Goal: Obtain resource: Download file/media

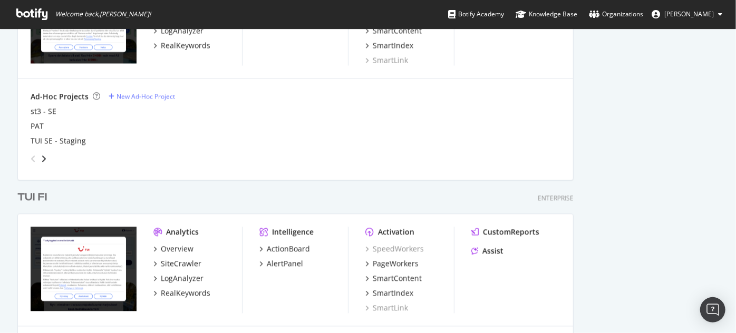
scroll to position [1109, 0]
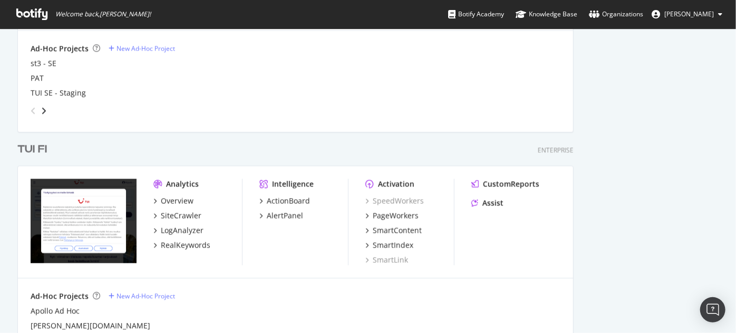
click at [45, 148] on div "TUI FI" at bounding box center [32, 149] width 30 height 15
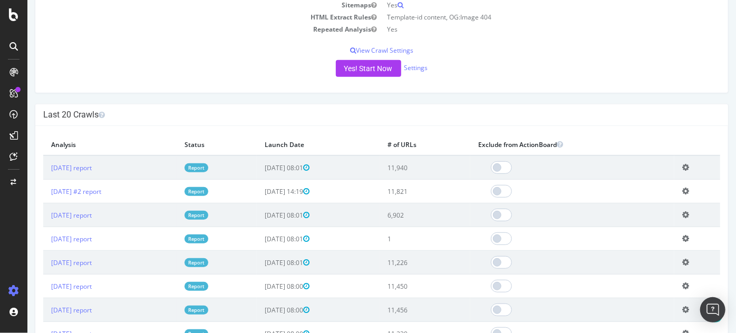
scroll to position [15, 0]
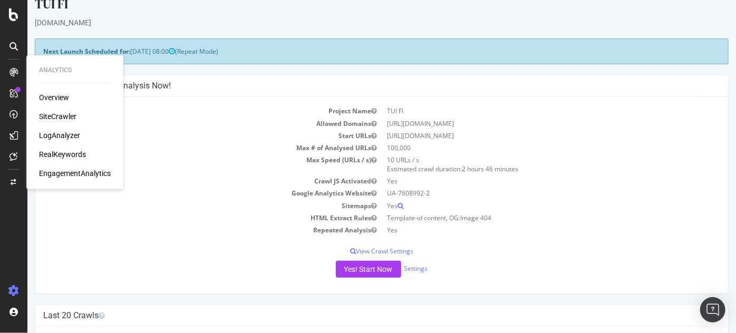
click at [50, 116] on div "SiteCrawler" at bounding box center [57, 116] width 37 height 11
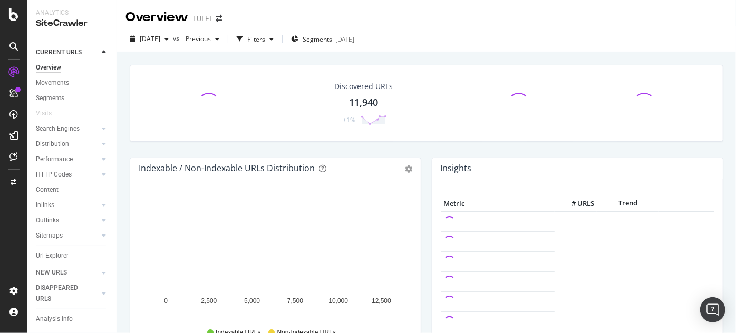
scroll to position [31, 0]
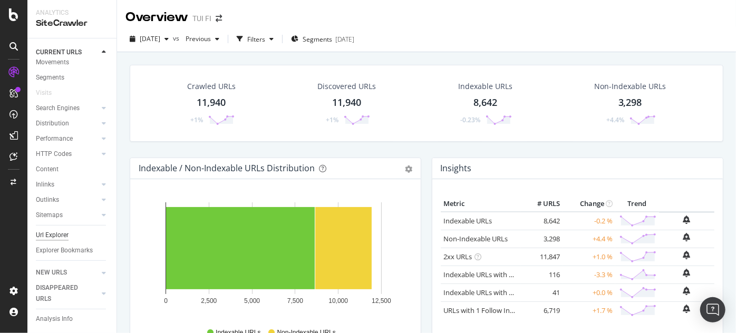
click at [53, 230] on div "Url Explorer" at bounding box center [52, 235] width 33 height 11
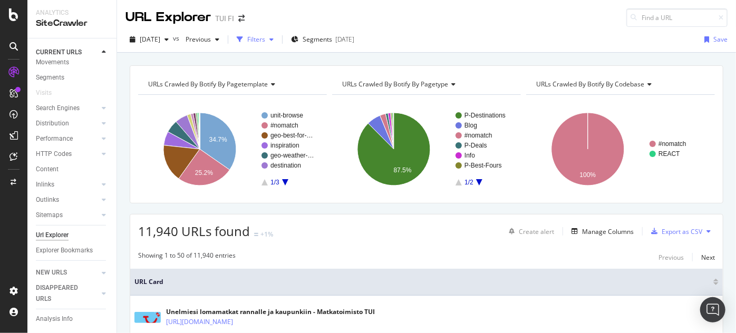
click at [265, 41] on div "Filters" at bounding box center [256, 39] width 18 height 9
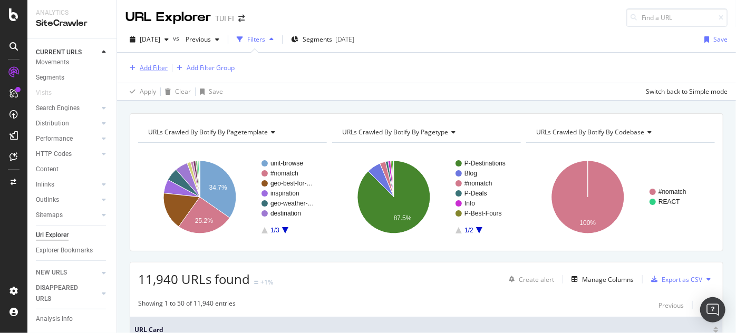
click at [162, 65] on div "Add Filter" at bounding box center [154, 67] width 28 height 9
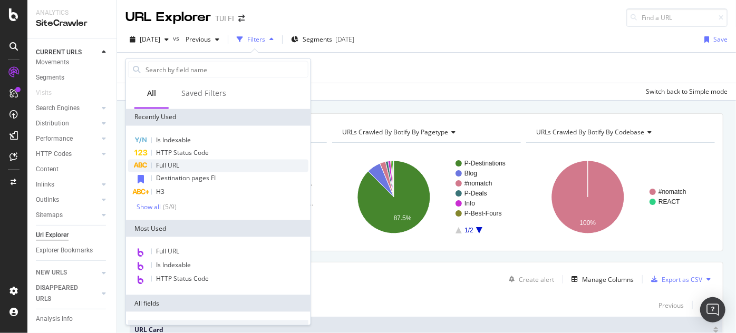
click at [170, 161] on span "Full URL" at bounding box center [167, 165] width 23 height 9
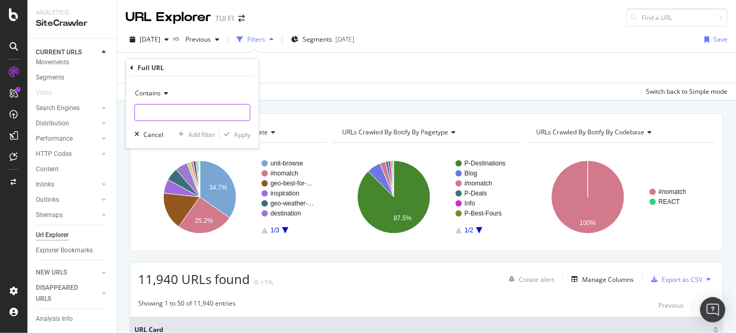
paste input "[URL][DOMAIN_NAME]"
click at [173, 118] on input "[URL][DOMAIN_NAME]" at bounding box center [192, 112] width 115 height 17
type input "[URL][DOMAIN_NAME]"
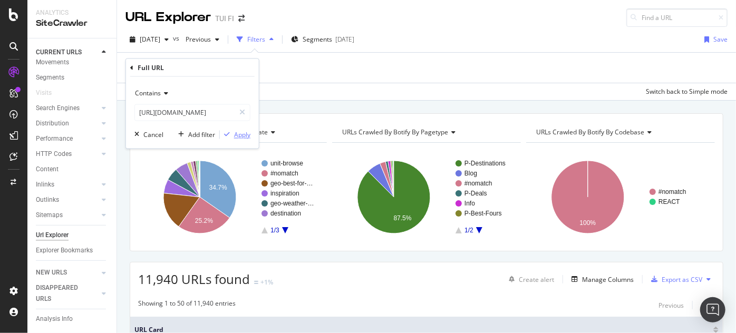
click at [249, 133] on div "Apply" at bounding box center [242, 134] width 16 height 9
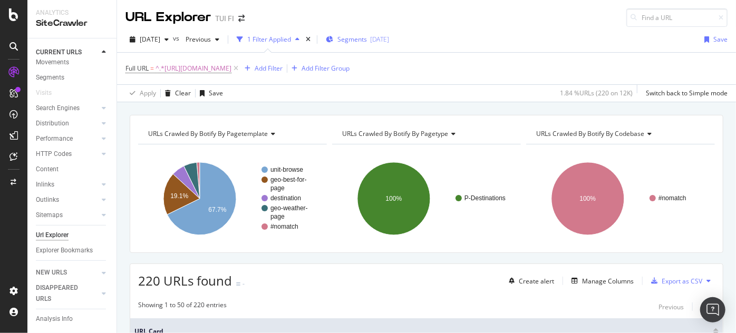
click at [367, 43] on span "Segments" at bounding box center [353, 39] width 30 height 9
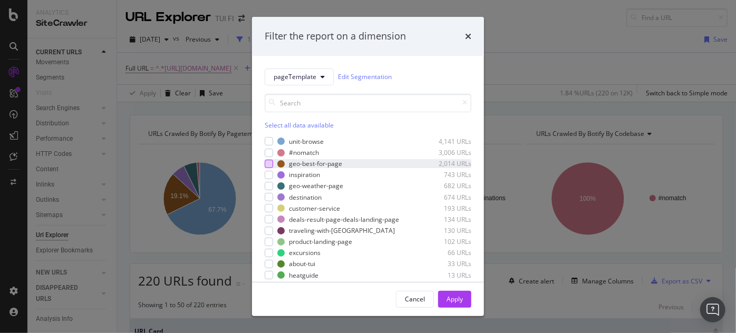
click at [268, 166] on div "modal" at bounding box center [269, 164] width 8 height 8
click at [460, 295] on div "Apply" at bounding box center [455, 299] width 16 height 9
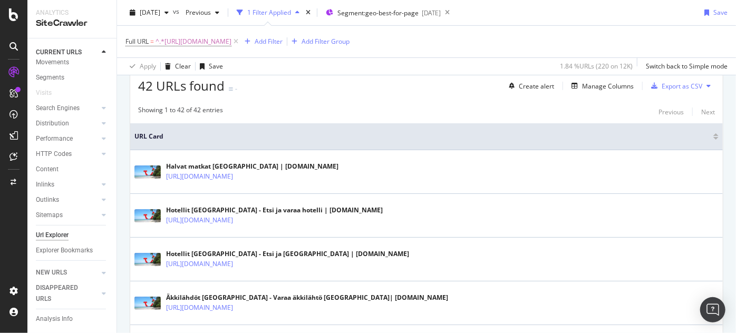
scroll to position [204, 0]
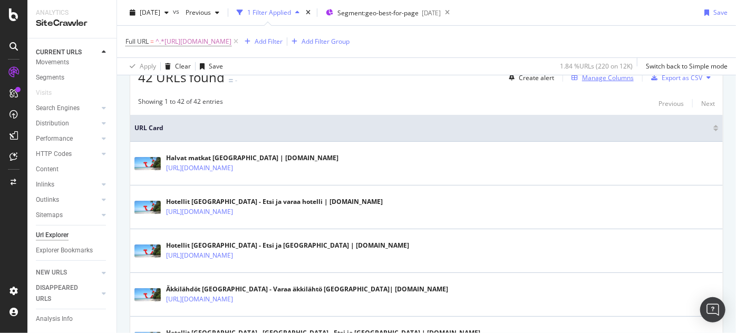
click at [606, 75] on div "Manage Columns" at bounding box center [608, 77] width 52 height 9
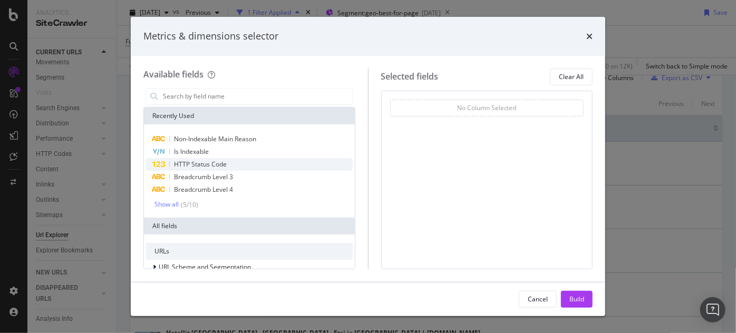
click at [219, 164] on span "HTTP Status Code" at bounding box center [200, 164] width 53 height 9
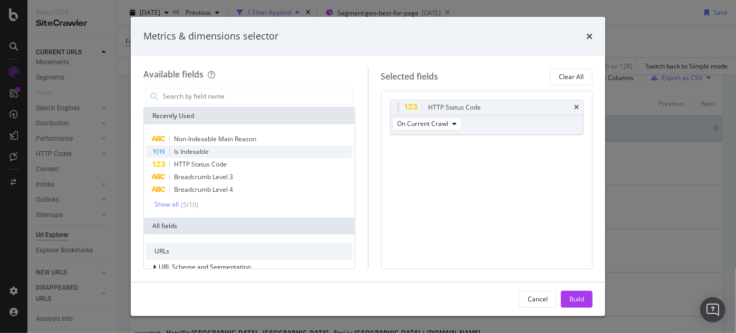
click at [206, 149] on span "Is Indexable" at bounding box center [191, 151] width 35 height 9
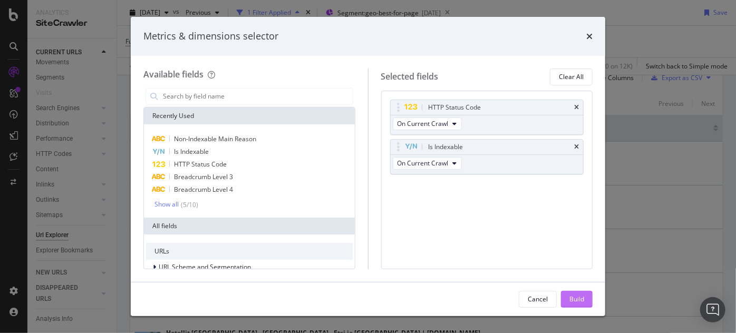
click at [570, 297] on div "Build" at bounding box center [577, 299] width 15 height 9
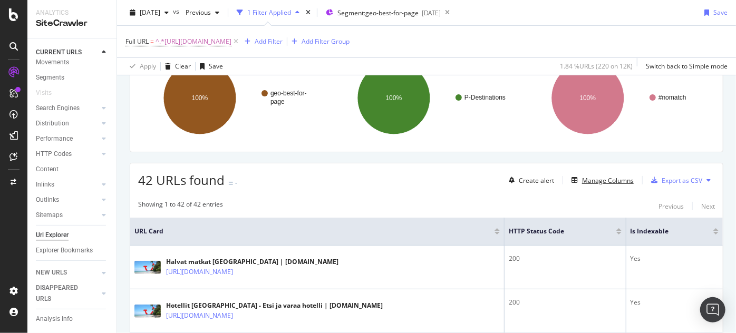
scroll to position [106, 0]
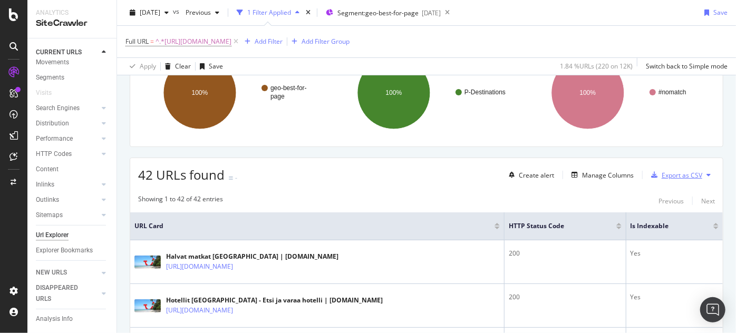
click at [662, 171] on div "Export as CSV" at bounding box center [682, 175] width 41 height 9
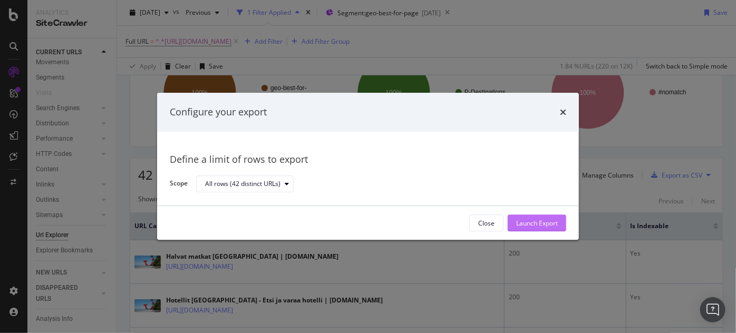
click at [534, 218] on div "Launch Export" at bounding box center [537, 224] width 42 height 16
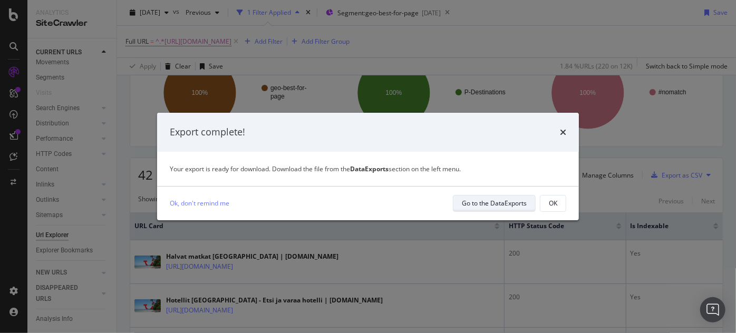
click at [516, 206] on div "Go to the DataExports" at bounding box center [494, 203] width 65 height 9
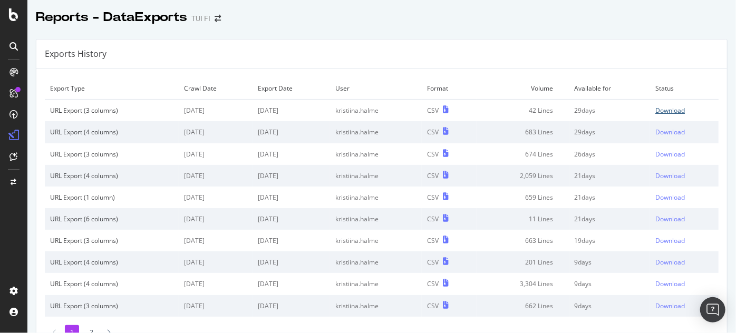
click at [659, 114] on div "Download" at bounding box center [671, 110] width 30 height 9
